Goal: Task Accomplishment & Management: Manage account settings

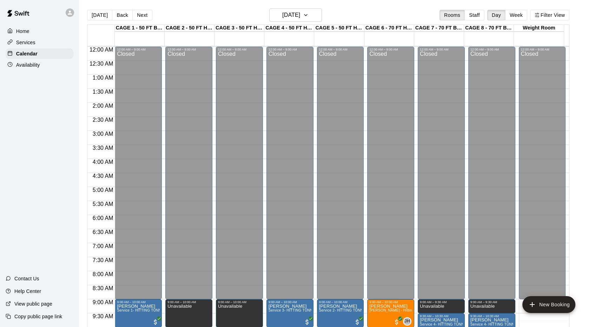
scroll to position [364, 0]
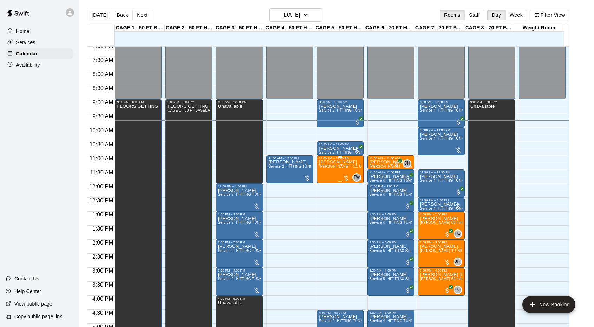
scroll to position [199, 0]
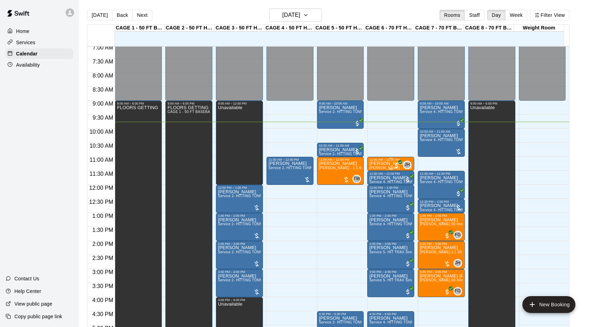
click at [384, 161] on div "11:00 AM – 11:30 AM" at bounding box center [390, 160] width 43 height 4
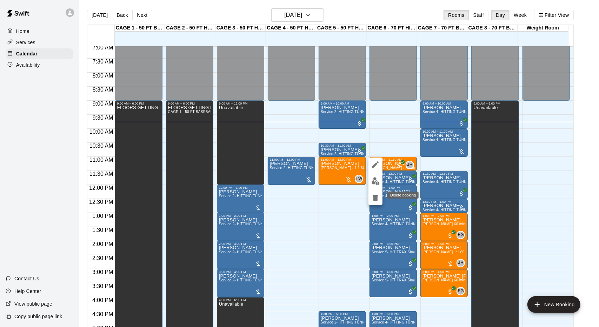
click at [374, 200] on icon "delete" at bounding box center [375, 198] width 5 height 6
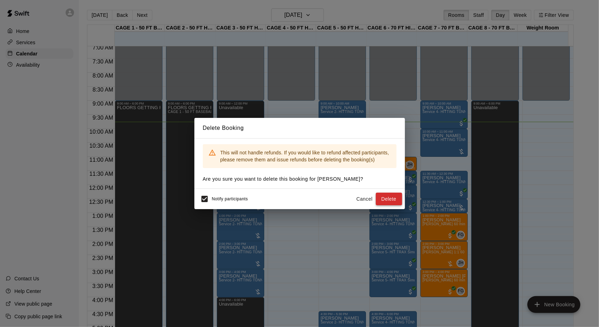
click at [383, 198] on button "Delete" at bounding box center [389, 199] width 26 height 13
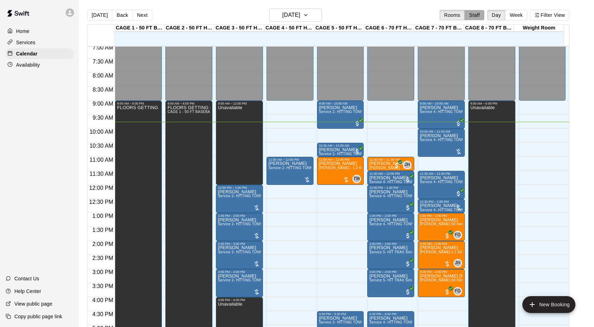
click at [474, 16] on button "Staff" at bounding box center [474, 15] width 20 height 11
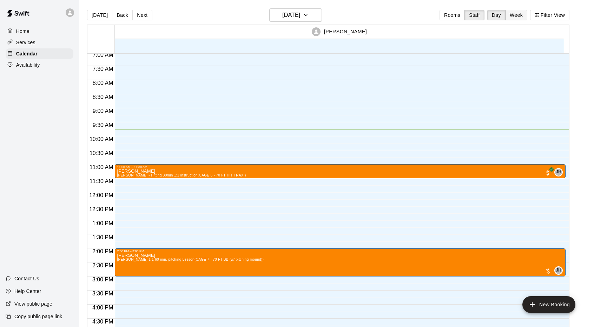
click at [520, 13] on button "Week" at bounding box center [516, 15] width 22 height 11
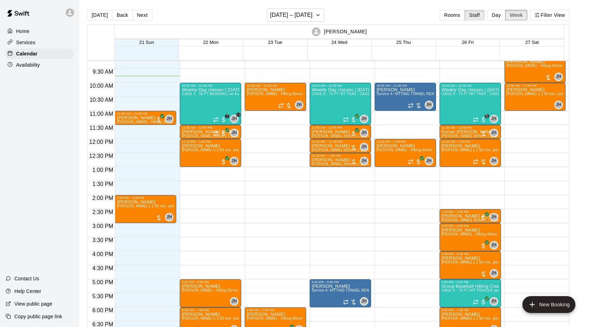
scroll to position [259, 0]
click at [120, 14] on button "Back" at bounding box center [122, 15] width 21 height 11
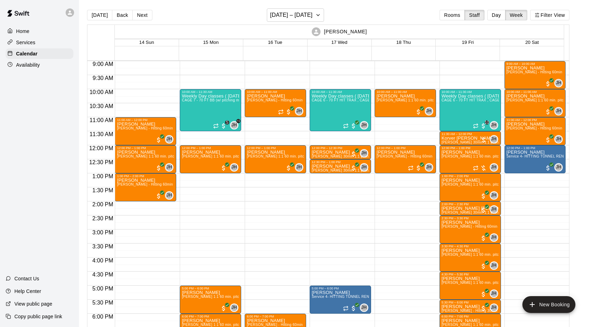
scroll to position [252, 0]
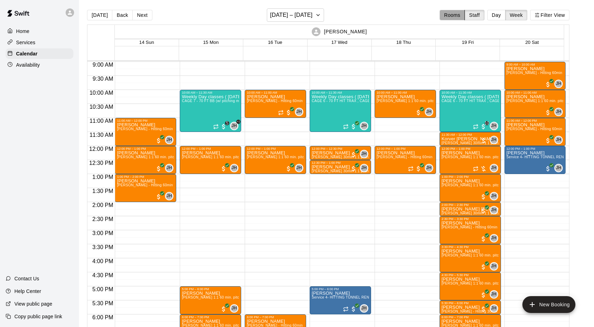
click at [455, 18] on button "Rooms" at bounding box center [452, 15] width 25 height 11
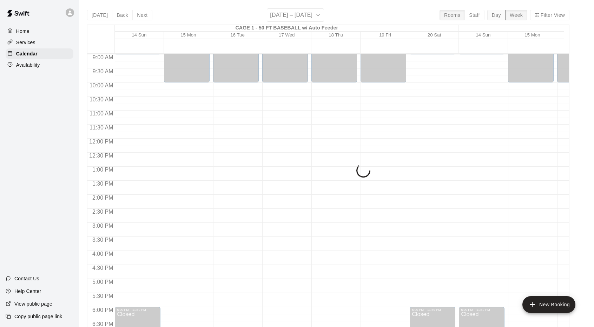
click at [503, 16] on button "Day" at bounding box center [496, 15] width 18 height 11
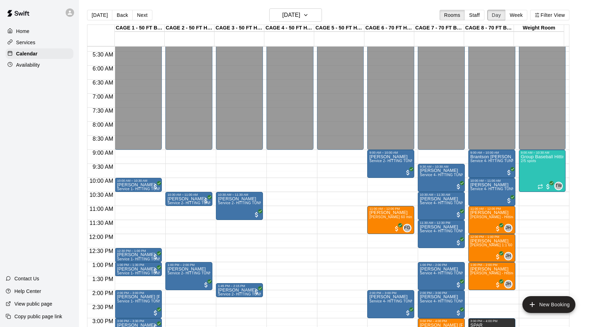
scroll to position [149, 0]
click at [377, 137] on div "Closed" at bounding box center [390, 27] width 43 height 251
click at [135, 14] on button "Next" at bounding box center [142, 15] width 20 height 11
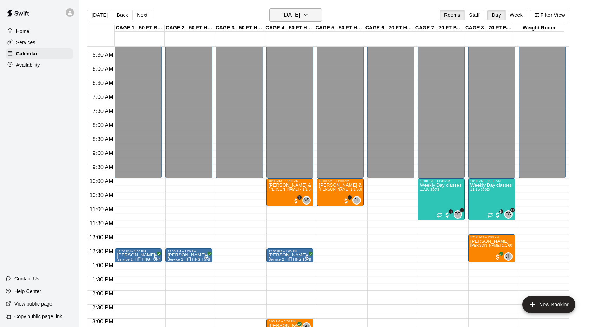
click at [315, 18] on button "[DATE]" at bounding box center [295, 14] width 53 height 13
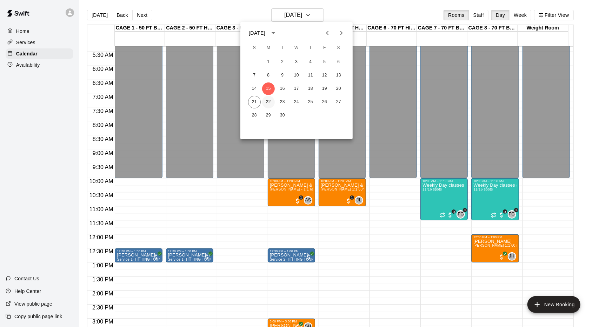
click at [270, 100] on button "22" at bounding box center [268, 102] width 13 height 13
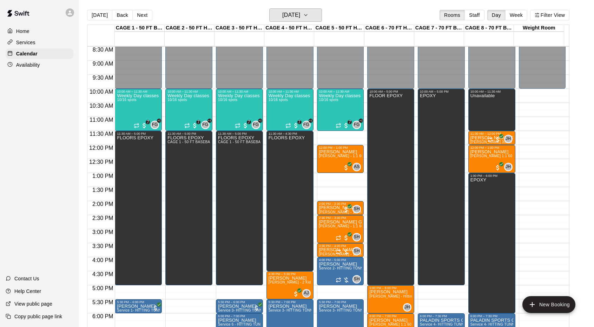
scroll to position [239, 0]
click at [282, 15] on h6 "[DATE]" at bounding box center [291, 15] width 18 height 10
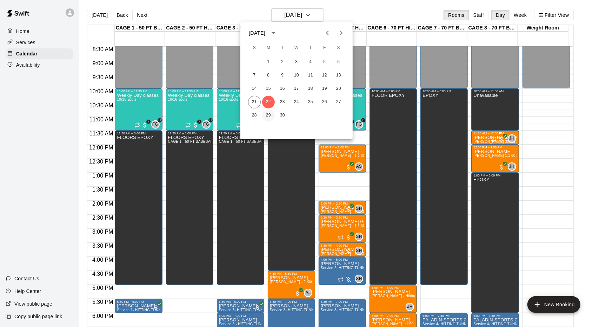
click at [271, 113] on button "29" at bounding box center [268, 115] width 13 height 13
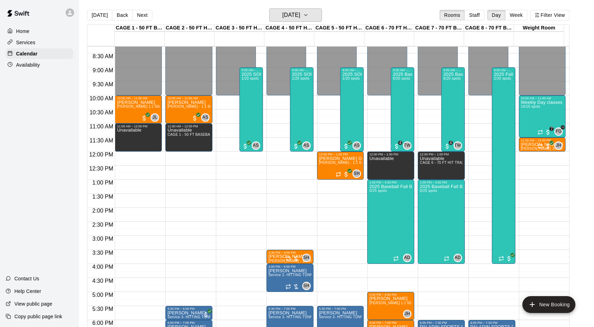
scroll to position [232, 0]
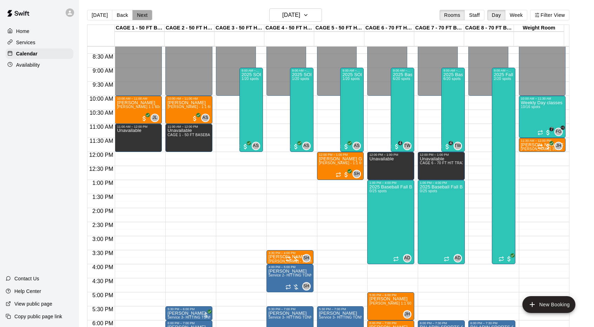
click at [141, 14] on button "Next" at bounding box center [142, 15] width 20 height 11
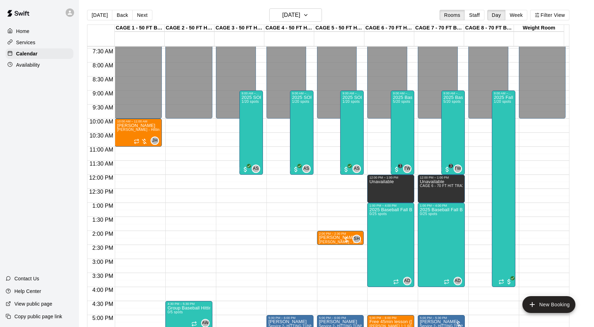
scroll to position [205, 0]
